Goal: Transaction & Acquisition: Subscribe to service/newsletter

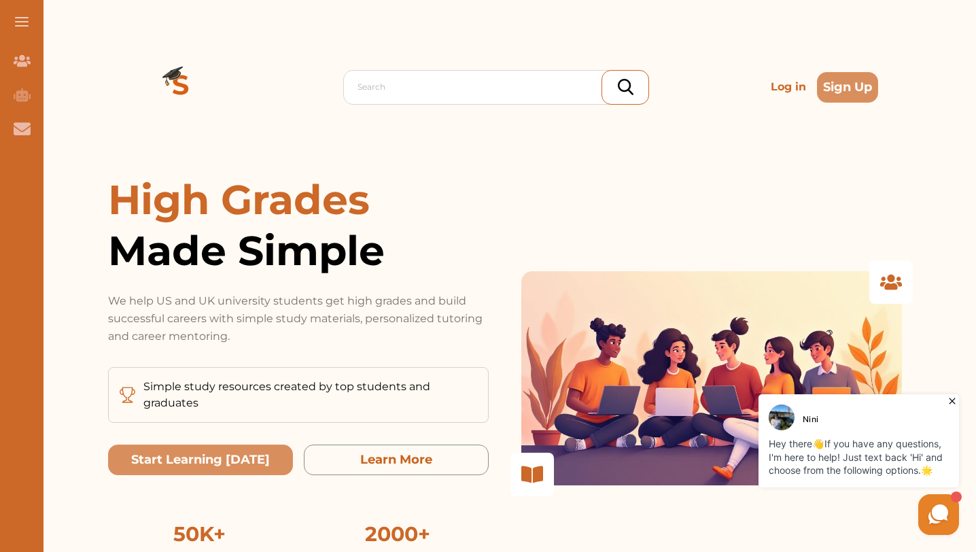
click at [408, 159] on div "Search Log in Sign Up" at bounding box center [505, 87] width 746 height 174
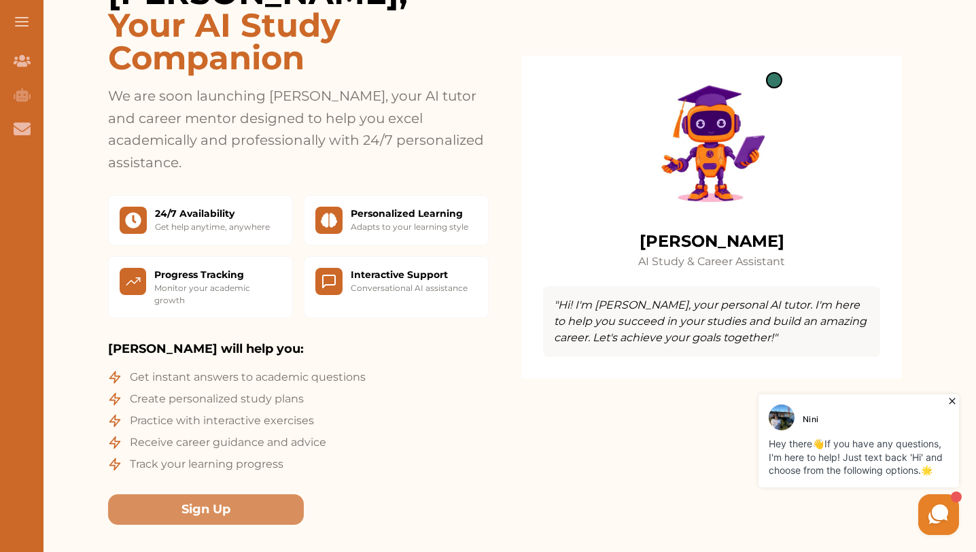
scroll to position [1224, 0]
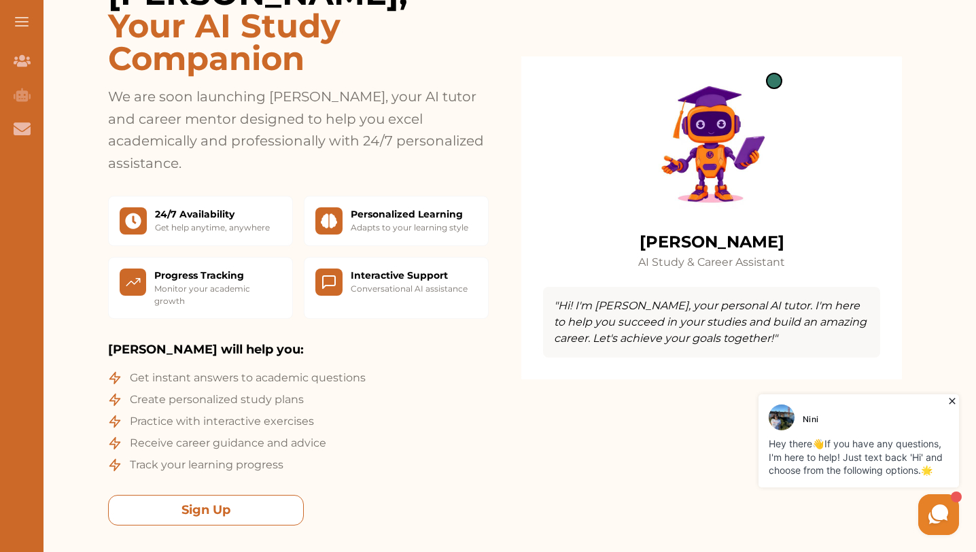
click at [135, 495] on button "Sign Up" at bounding box center [206, 510] width 196 height 31
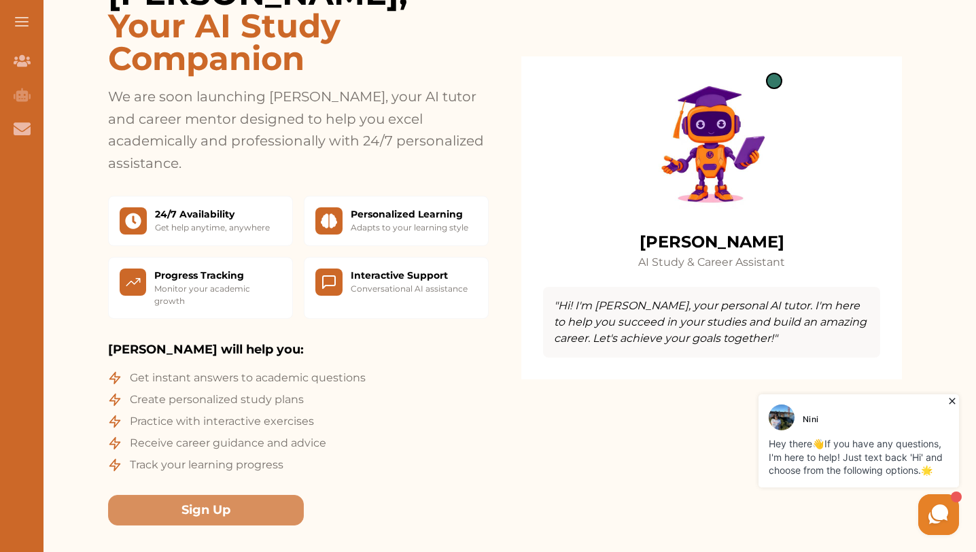
click at [748, 173] on div "Clara AI Study & Career Assistant "Hi! I'm Clara, your personal AI tutor. I'm h…" at bounding box center [711, 217] width 337 height 279
click at [667, 266] on div "Clara AI Study & Career Assistant "Hi! I'm Clara, your personal AI tutor. I'm h…" at bounding box center [711, 217] width 381 height 323
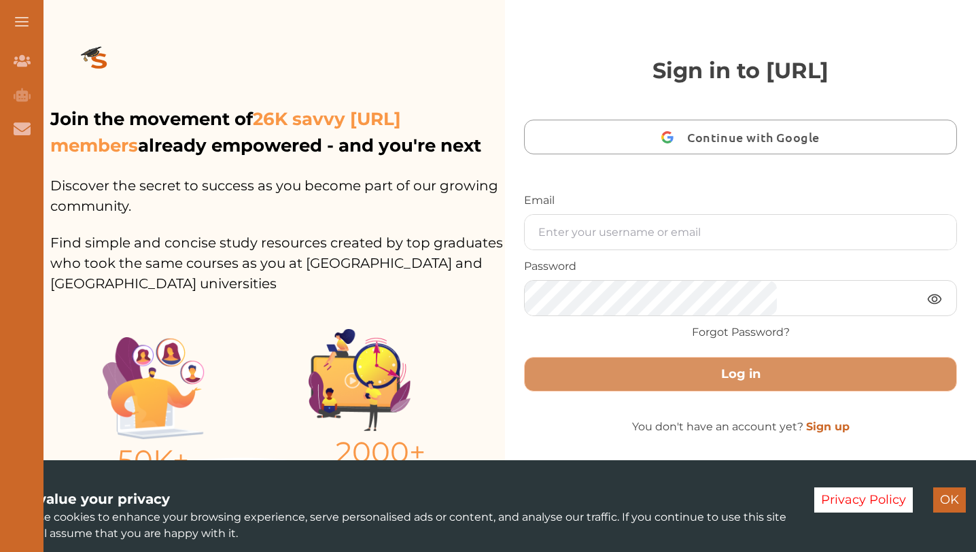
click at [653, 154] on button "Continue with Google" at bounding box center [740, 137] width 433 height 35
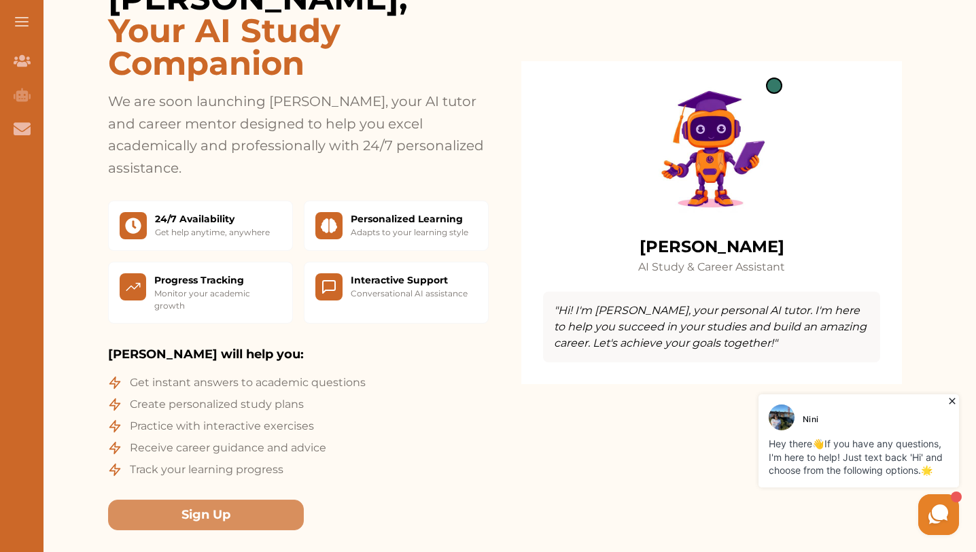
scroll to position [1224, 0]
